Goal: Task Accomplishment & Management: Manage account settings

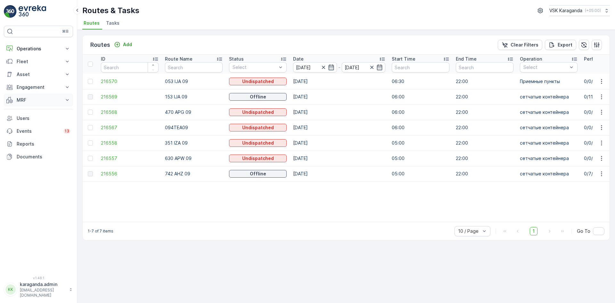
click at [21, 97] on p "MRF" at bounding box center [39, 100] width 44 height 6
click at [24, 112] on p "Входящий & Исходящий" at bounding box center [43, 111] width 54 height 6
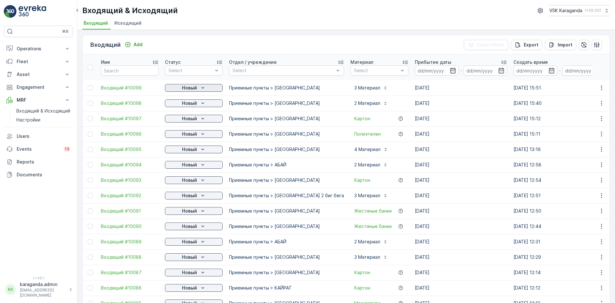
click at [190, 87] on p "Новый" at bounding box center [189, 88] width 15 height 6
click at [187, 104] on span "подтвердить" at bounding box center [183, 106] width 29 height 6
click at [190, 102] on p "Новый" at bounding box center [189, 103] width 15 height 6
drag, startPoint x: 191, startPoint y: 120, endPoint x: 205, endPoint y: 120, distance: 14.1
click at [191, 121] on span "подтвердить" at bounding box center [183, 121] width 29 height 6
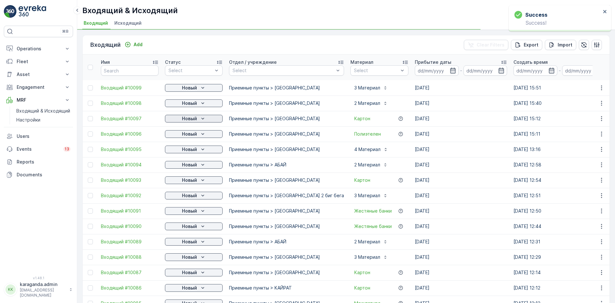
click at [205, 119] on icon "Новый" at bounding box center [202, 118] width 6 height 6
drag, startPoint x: 193, startPoint y: 136, endPoint x: 200, endPoint y: 135, distance: 7.1
click at [193, 136] on span "подтвердить" at bounding box center [183, 137] width 29 height 6
click at [190, 151] on span "подтвердить" at bounding box center [183, 152] width 29 height 6
drag, startPoint x: 194, startPoint y: 149, endPoint x: 194, endPoint y: 152, distance: 3.5
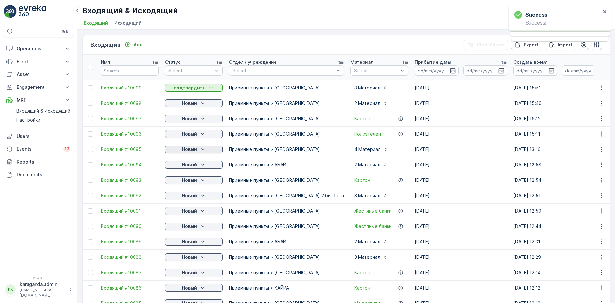
click at [194, 149] on p "Новый" at bounding box center [189, 149] width 15 height 6
click at [187, 168] on span "подтвердить" at bounding box center [183, 168] width 29 height 6
click at [190, 184] on span "подтвердить" at bounding box center [183, 183] width 29 height 6
click at [205, 180] on icon "Новый" at bounding box center [202, 180] width 6 height 6
click at [184, 199] on span "подтвердить" at bounding box center [183, 198] width 29 height 6
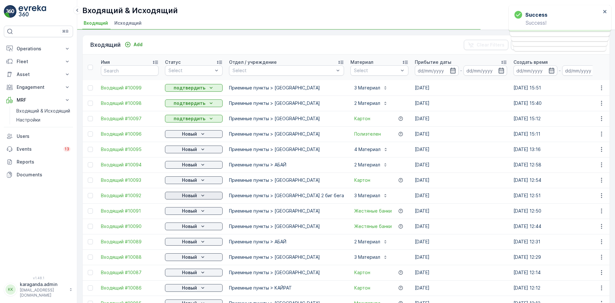
click at [198, 195] on div "Новый" at bounding box center [193, 195] width 53 height 6
click at [184, 212] on p "Новый" at bounding box center [189, 210] width 15 height 6
click at [187, 228] on span "подтвердить" at bounding box center [183, 229] width 29 height 6
click at [193, 228] on p "Новый" at bounding box center [189, 226] width 15 height 6
click at [197, 243] on div "Новый" at bounding box center [193, 241] width 53 height 6
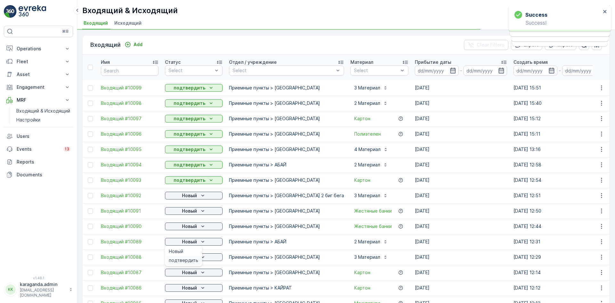
click at [182, 261] on span "подтвердить" at bounding box center [183, 260] width 29 height 6
click at [199, 256] on icon "Новый" at bounding box center [202, 257] width 6 height 6
click at [191, 278] on td "Новый" at bounding box center [194, 271] width 64 height 15
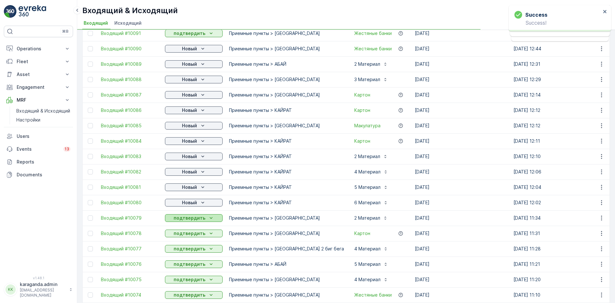
scroll to position [192, 0]
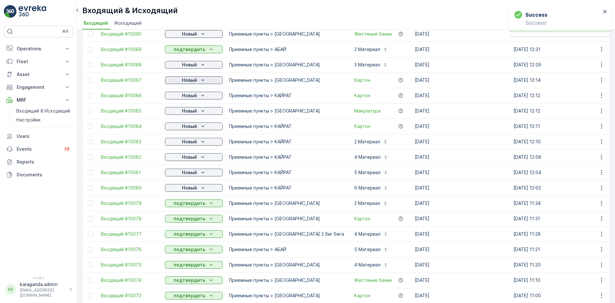
click at [198, 80] on div "Новый" at bounding box center [193, 80] width 53 height 6
click at [189, 98] on span "подтвердить" at bounding box center [183, 98] width 29 height 6
drag, startPoint x: 203, startPoint y: 92, endPoint x: 203, endPoint y: 95, distance: 3.9
click at [203, 92] on button "Новый" at bounding box center [194, 96] width 58 height 8
drag, startPoint x: 191, startPoint y: 111, endPoint x: 199, endPoint y: 112, distance: 9.0
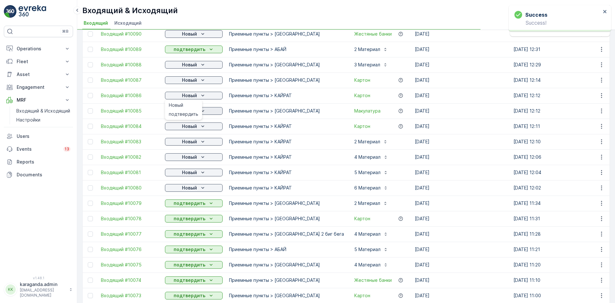
click at [191, 112] on span "подтвердить" at bounding box center [183, 114] width 29 height 6
click at [200, 112] on icon "Новый" at bounding box center [202, 111] width 6 height 6
click at [212, 121] on td "Новый" at bounding box center [194, 125] width 64 height 15
click at [198, 127] on div "Новый" at bounding box center [193, 126] width 53 height 6
click at [189, 144] on span "подтвердить" at bounding box center [183, 145] width 29 height 6
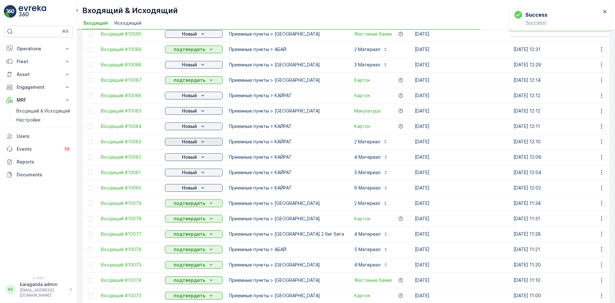
click at [198, 142] on div "Новый" at bounding box center [193, 141] width 53 height 6
drag, startPoint x: 187, startPoint y: 161, endPoint x: 192, endPoint y: 161, distance: 5.8
click at [187, 162] on span "подтвердить" at bounding box center [183, 160] width 29 height 6
drag, startPoint x: 200, startPoint y: 156, endPoint x: 199, endPoint y: 159, distance: 3.3
click at [200, 156] on icon "Новый" at bounding box center [202, 157] width 6 height 6
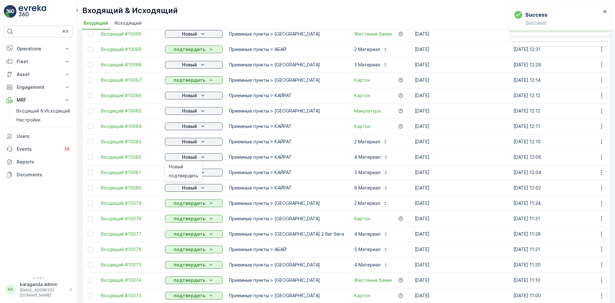
click at [185, 173] on span "подтвердить" at bounding box center [183, 175] width 29 height 6
click at [197, 173] on div "Новый" at bounding box center [193, 172] width 53 height 6
click at [189, 205] on span "подтвердить" at bounding box center [183, 206] width 29 height 6
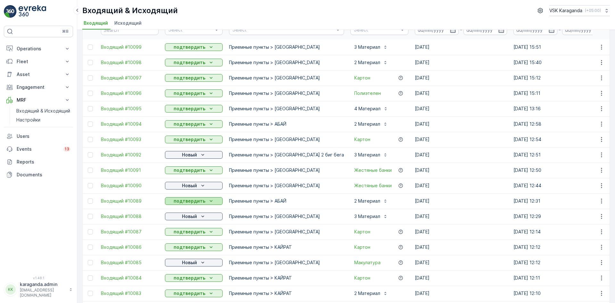
scroll to position [128, 0]
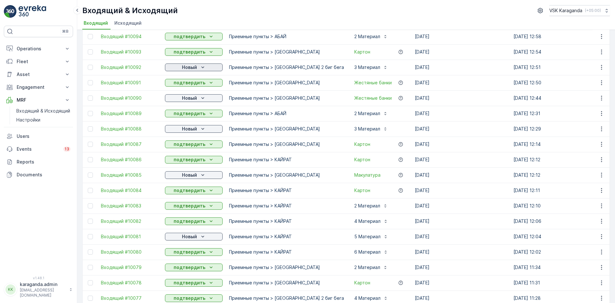
drag, startPoint x: 197, startPoint y: 67, endPoint x: 194, endPoint y: 70, distance: 4.1
click at [196, 67] on p "Новый" at bounding box center [189, 67] width 15 height 6
click at [189, 83] on span "подтвердить" at bounding box center [183, 86] width 29 height 6
click at [190, 98] on p "Новый" at bounding box center [189, 98] width 15 height 6
drag, startPoint x: 185, startPoint y: 114, endPoint x: 185, endPoint y: 118, distance: 4.5
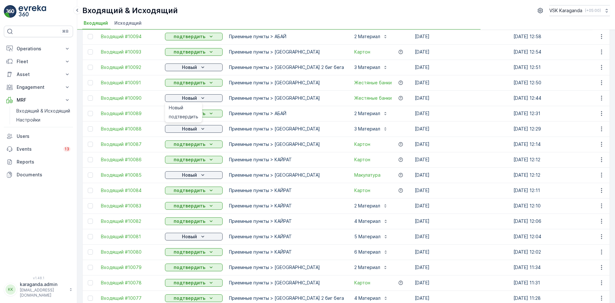
click at [185, 114] on span "подтвердить" at bounding box center [183, 116] width 29 height 6
click at [187, 127] on p "Новый" at bounding box center [189, 129] width 15 height 6
click at [185, 148] on span "подтвердить" at bounding box center [183, 147] width 29 height 6
click at [185, 175] on p "Новый" at bounding box center [189, 175] width 15 height 6
drag, startPoint x: 185, startPoint y: 177, endPoint x: 183, endPoint y: 191, distance: 14.5
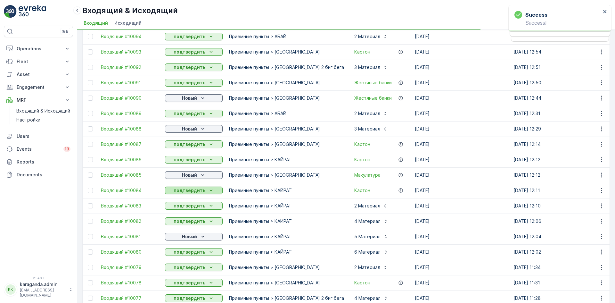
click at [183, 191] on p "подтвердить" at bounding box center [190, 190] width 32 height 6
click at [195, 235] on p "Новый" at bounding box center [189, 236] width 15 height 6
click at [188, 255] on p "подтвердить" at bounding box center [190, 251] width 32 height 6
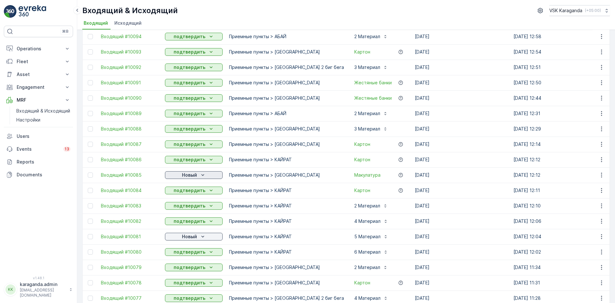
click at [179, 172] on div "Новый" at bounding box center [193, 175] width 53 height 6
click at [171, 196] on span "подтвердить" at bounding box center [183, 193] width 29 height 6
click at [180, 238] on div "Новый" at bounding box center [193, 236] width 53 height 6
click at [178, 254] on span "подтвердить" at bounding box center [183, 255] width 29 height 6
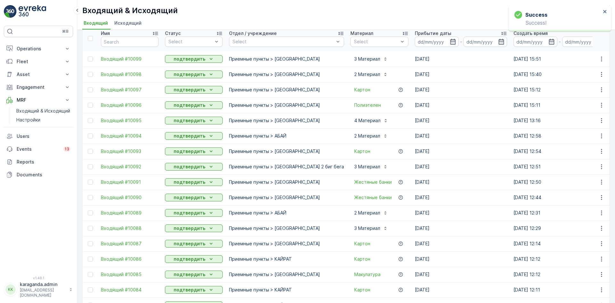
scroll to position [0, 0]
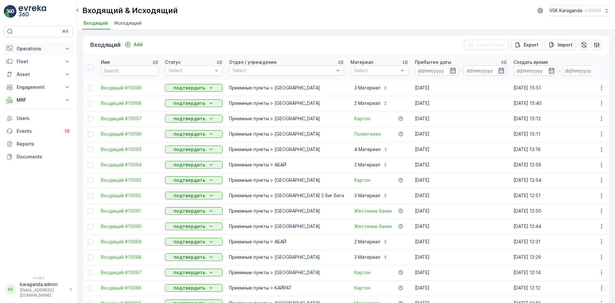
click at [20, 45] on button "Operations" at bounding box center [38, 48] width 69 height 13
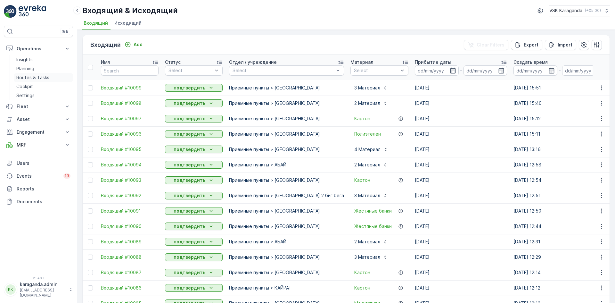
click at [21, 77] on p "Routes & Tasks" at bounding box center [32, 77] width 33 height 6
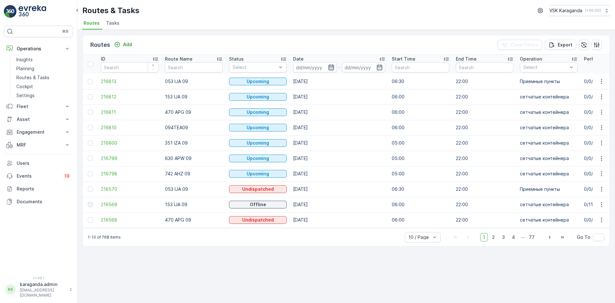
click at [328, 67] on icon "button" at bounding box center [331, 67] width 6 height 6
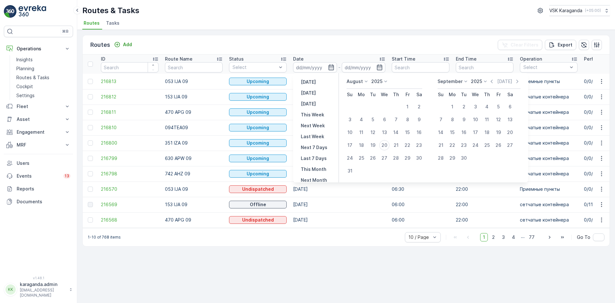
click at [306, 94] on p "Today" at bounding box center [308, 93] width 15 height 6
type input "[DATE]"
